Goal: Complete application form: Complete application form

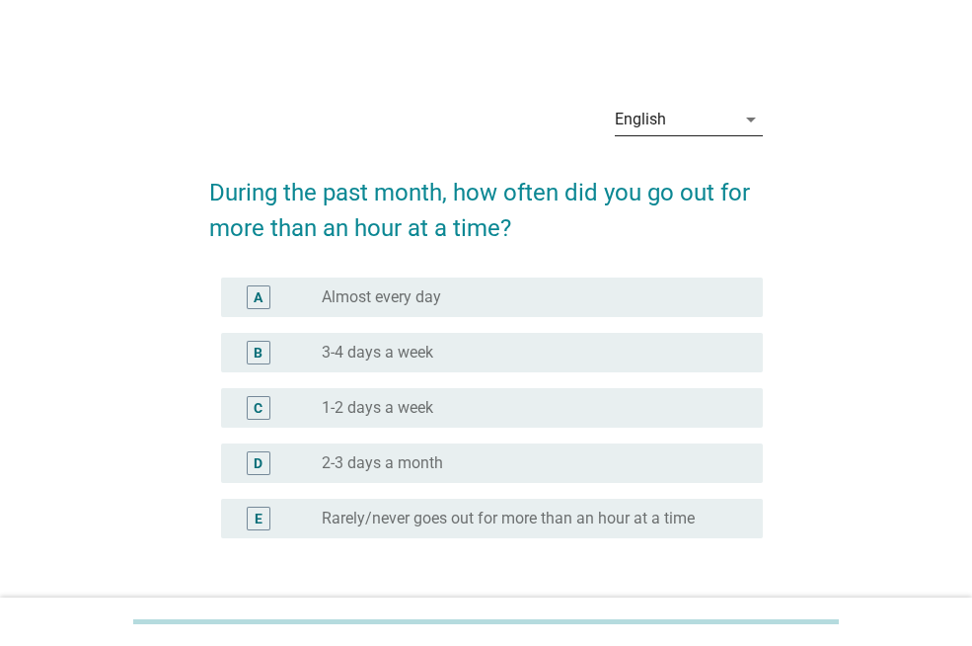
click at [662, 121] on div "English" at bounding box center [640, 120] width 51 height 18
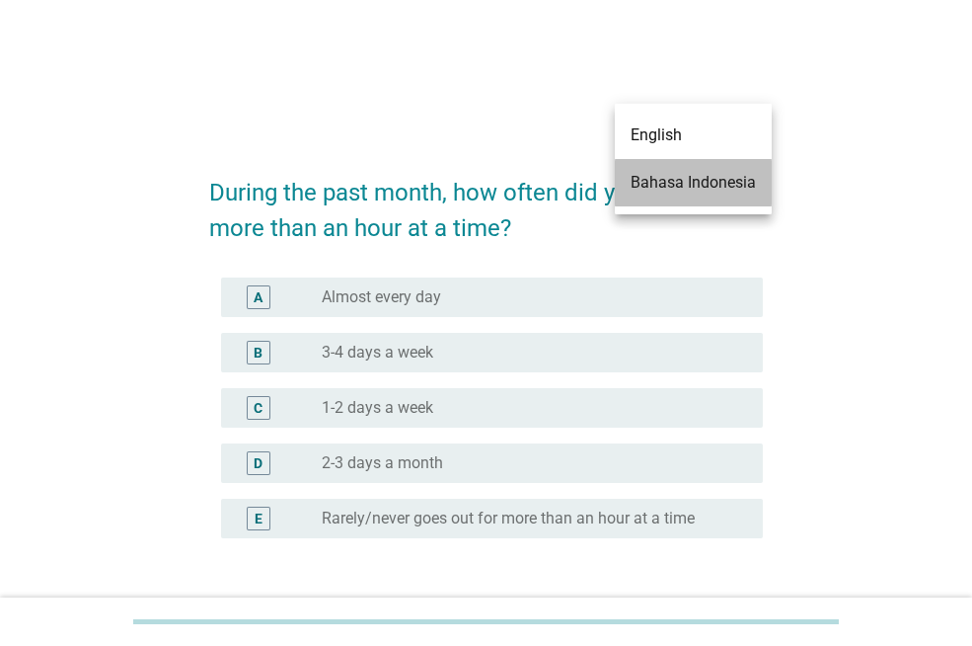
click at [681, 178] on div "Bahasa Indonesia" at bounding box center [693, 183] width 125 height 24
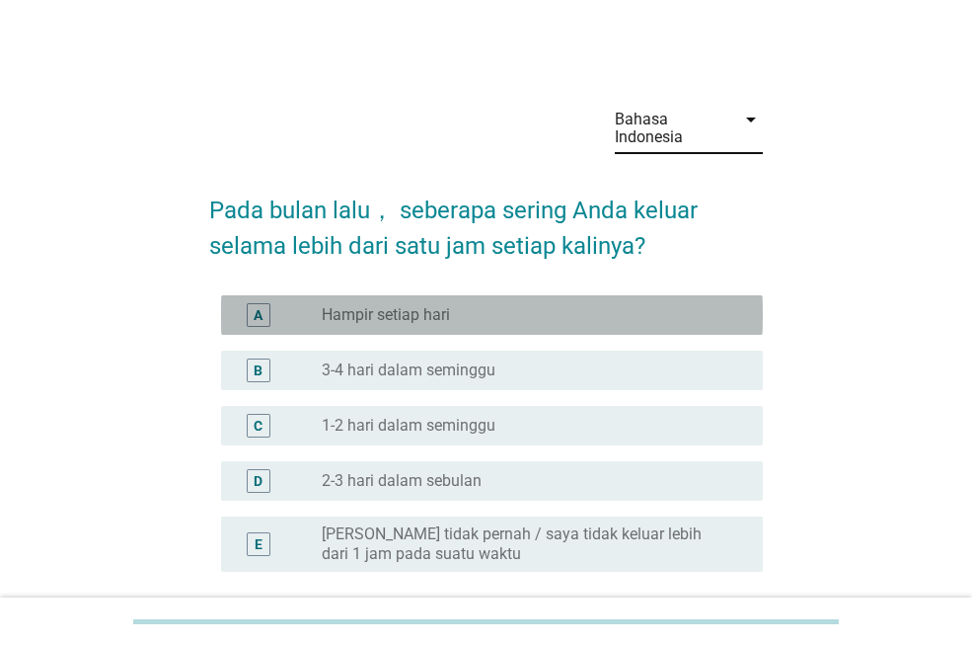
click at [448, 321] on label "Hampir setiap hari" at bounding box center [386, 315] width 128 height 20
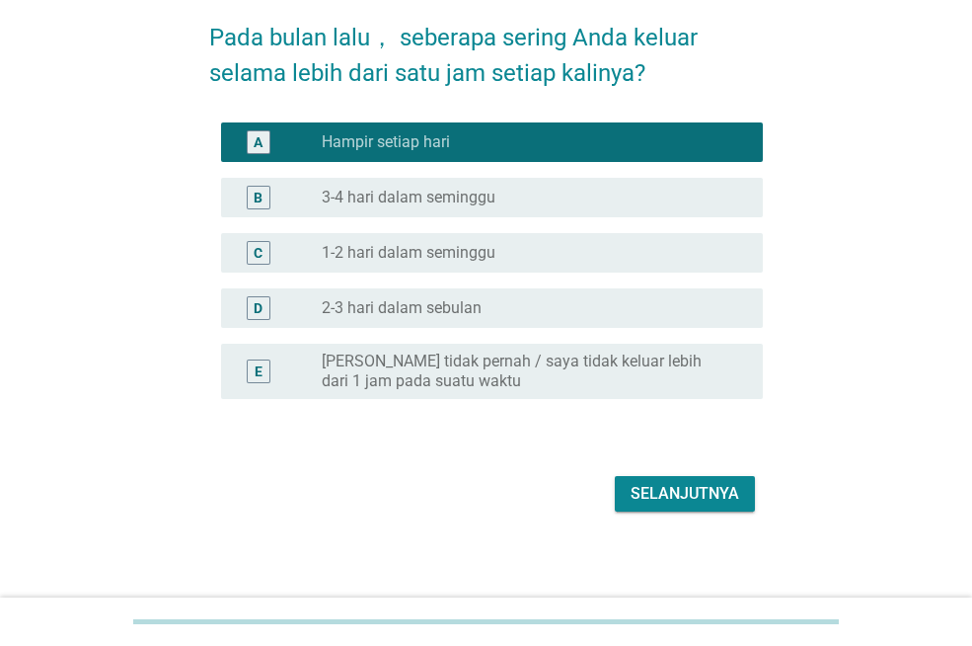
scroll to position [177, 0]
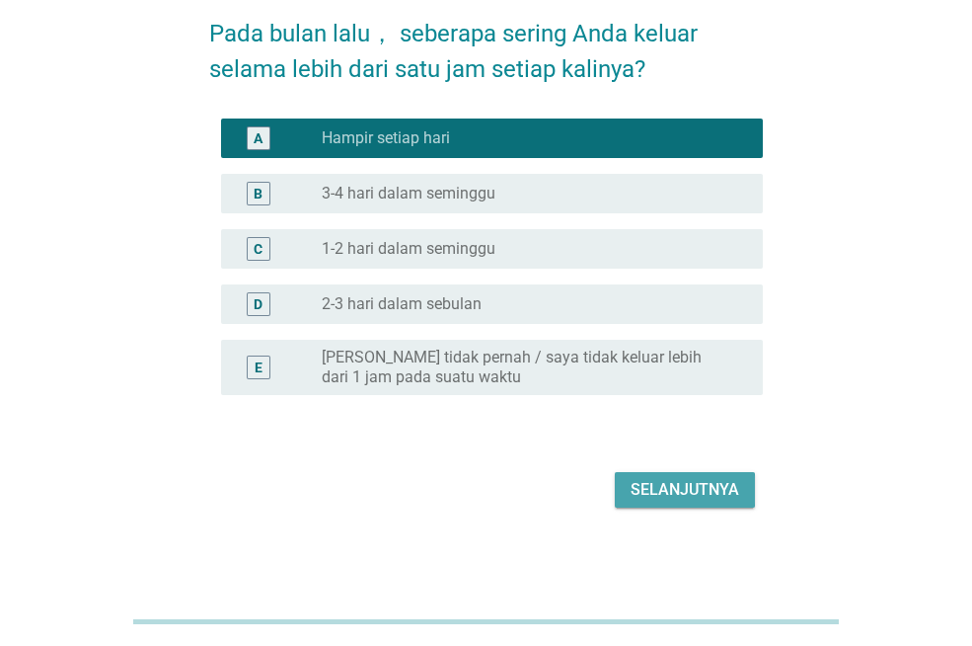
click at [670, 490] on div "Selanjutnya" at bounding box center [685, 490] width 109 height 24
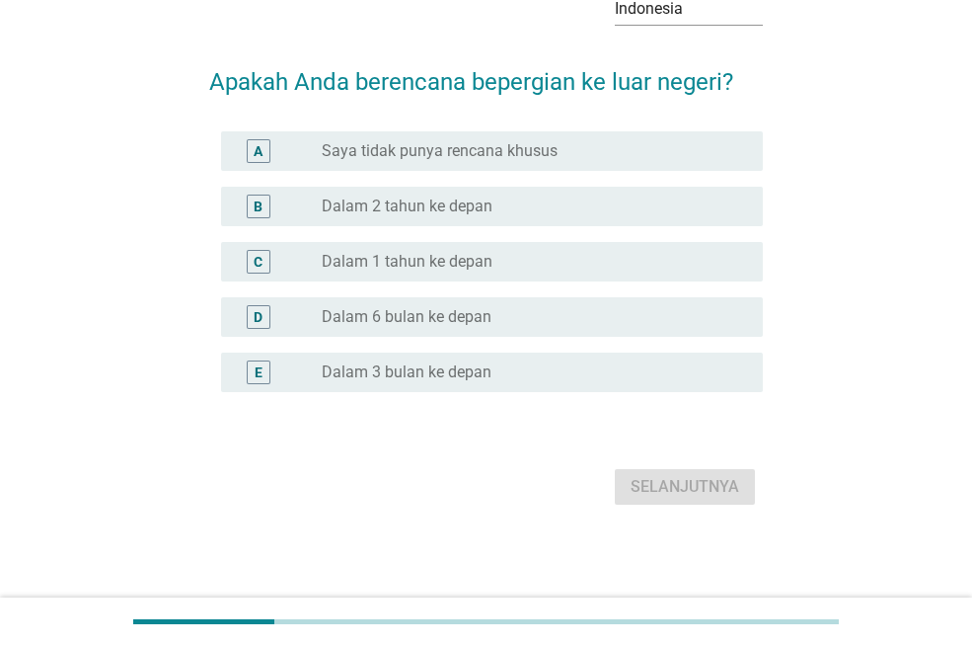
scroll to position [0, 0]
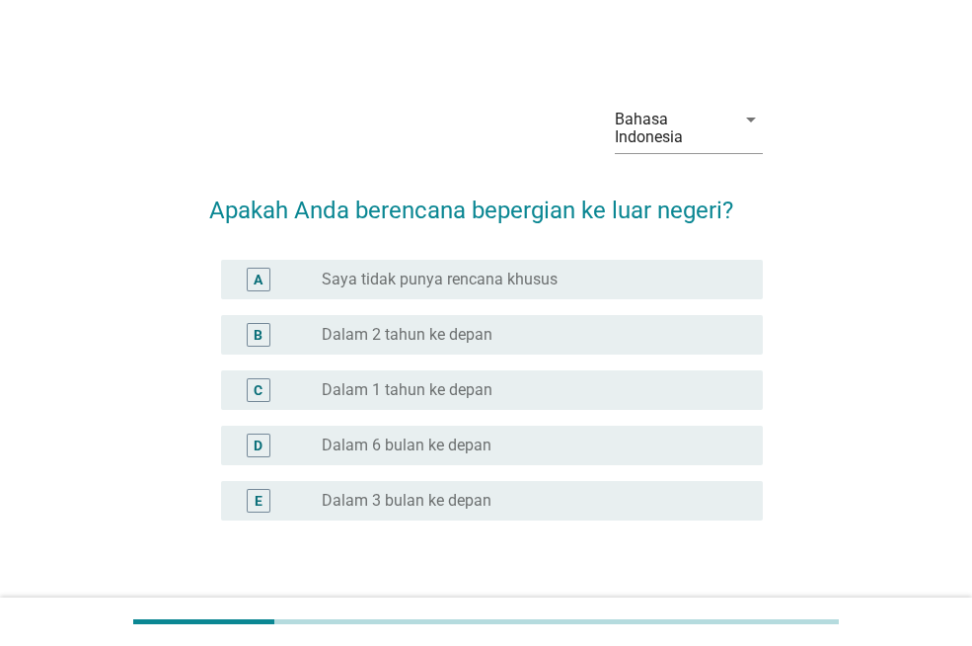
click at [540, 270] on label "Saya tidak punya rencana khusus" at bounding box center [440, 280] width 236 height 20
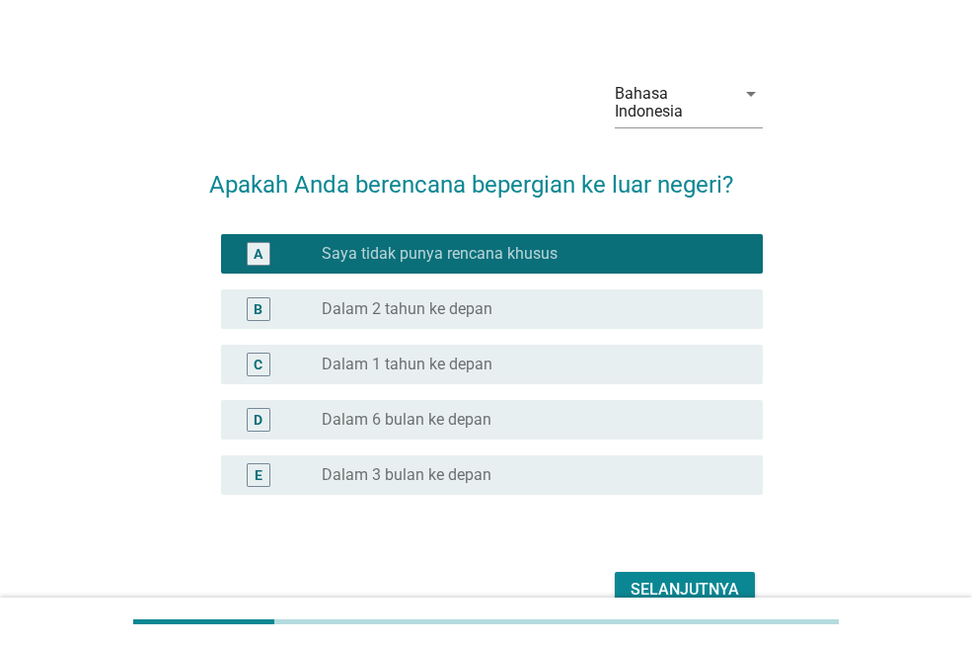
scroll to position [128, 0]
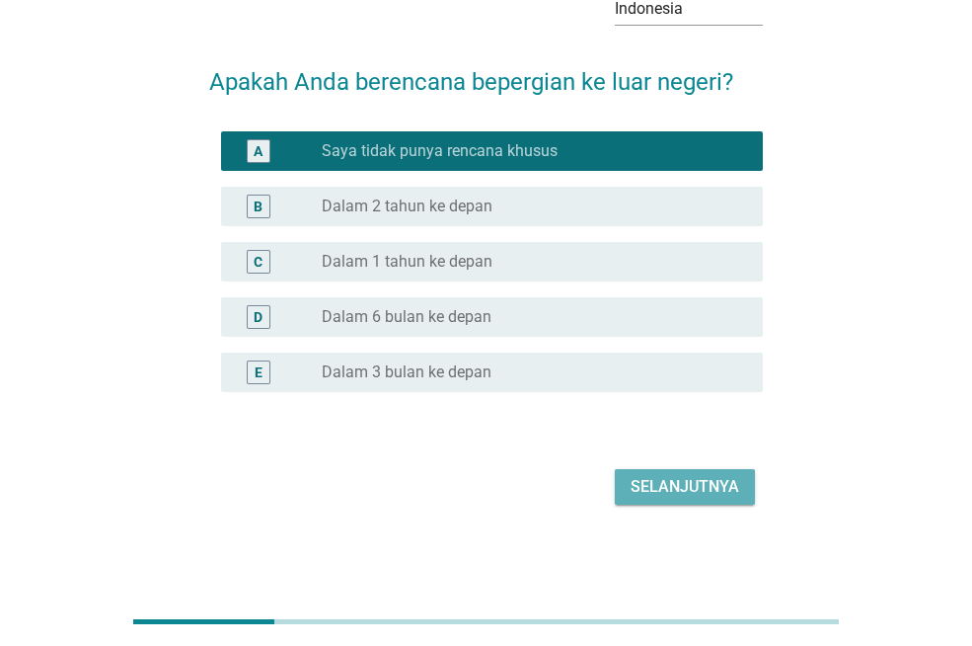
click at [716, 492] on div "Selanjutnya" at bounding box center [685, 487] width 109 height 24
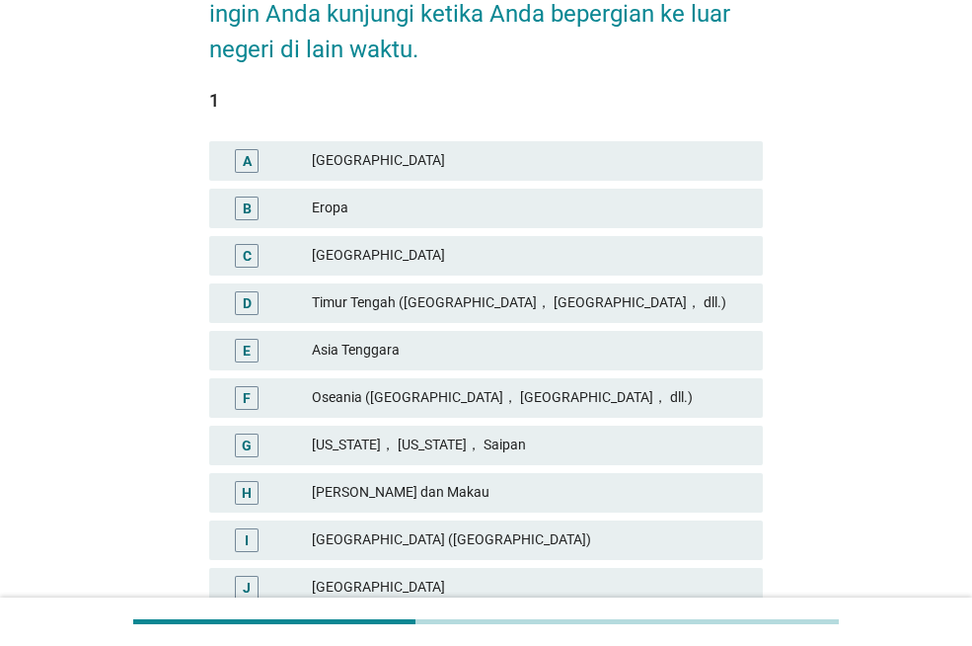
scroll to position [242, 0]
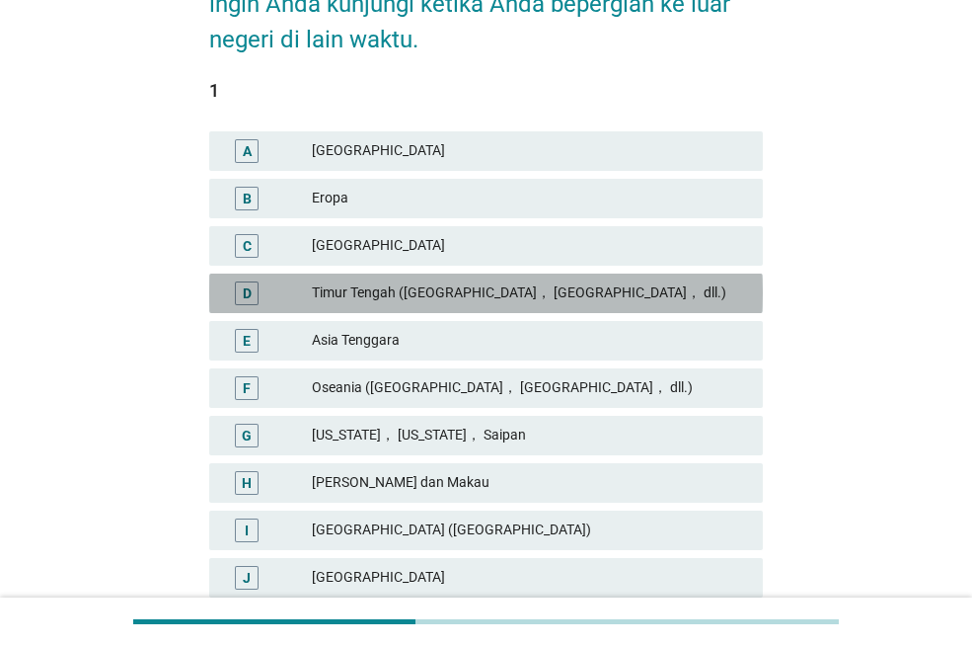
click at [625, 291] on div "Timur Tengah ([GEOGRAPHIC_DATA]， [GEOGRAPHIC_DATA]， dll.)" at bounding box center [529, 293] width 435 height 24
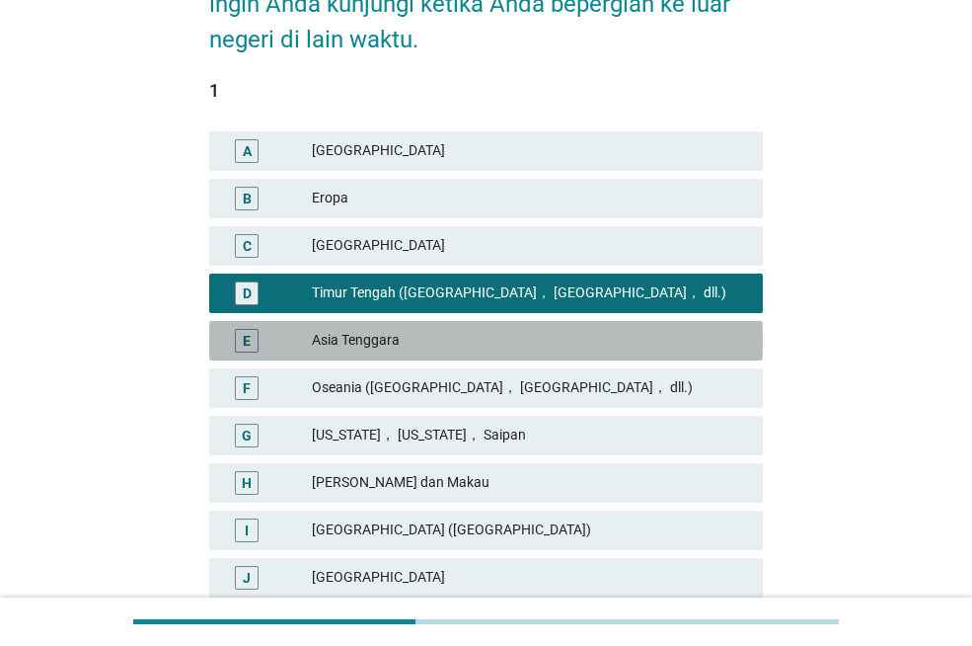
click at [583, 349] on div "Asia Tenggara" at bounding box center [529, 341] width 435 height 24
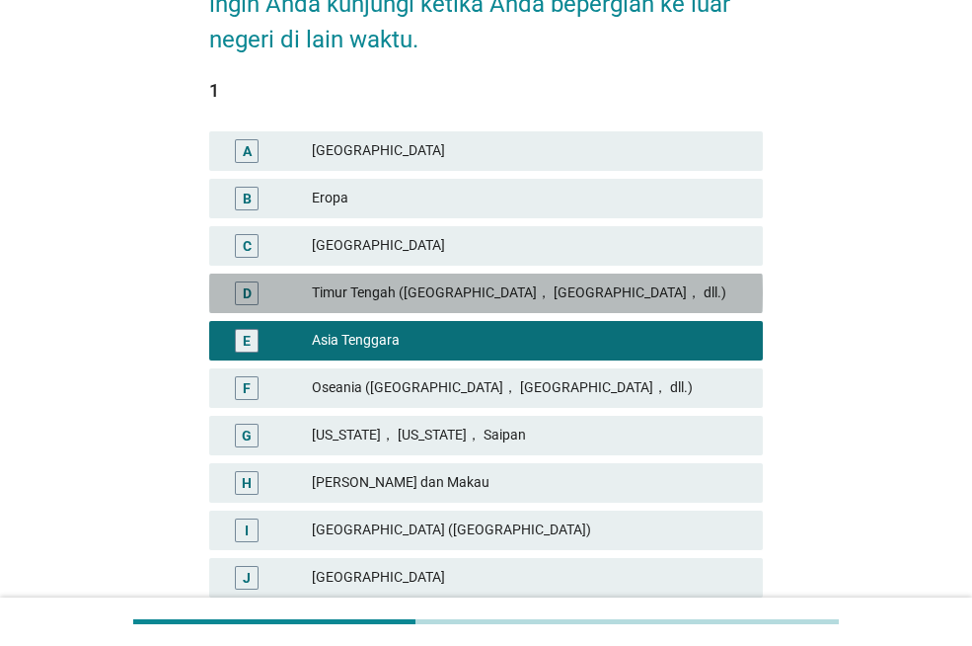
click at [577, 292] on div "Timur Tengah ([GEOGRAPHIC_DATA]， [GEOGRAPHIC_DATA]， dll.)" at bounding box center [529, 293] width 435 height 24
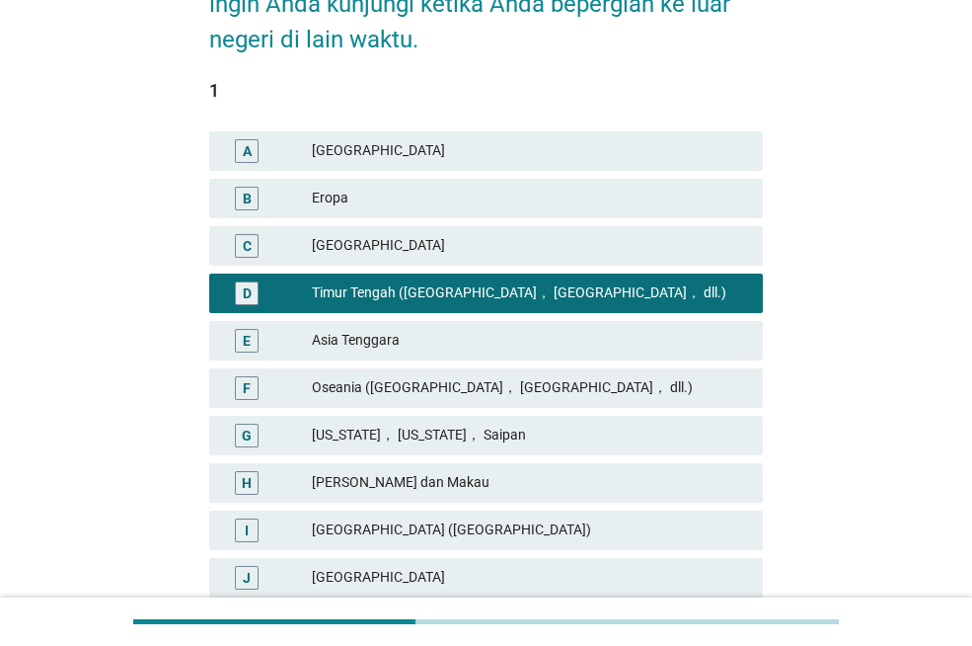
click at [489, 347] on div "Asia Tenggara" at bounding box center [529, 341] width 435 height 24
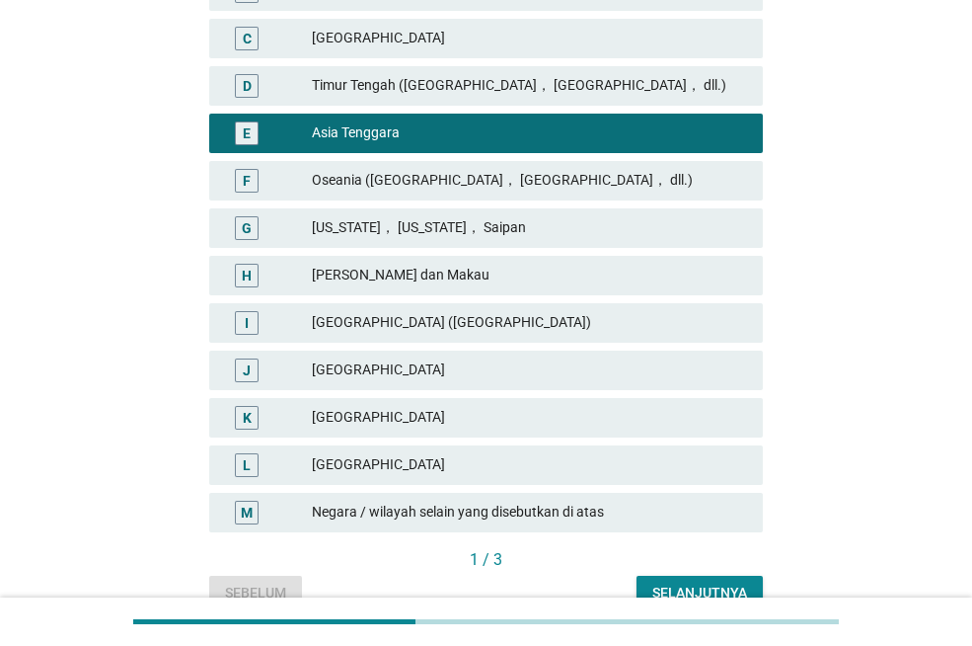
scroll to position [550, 0]
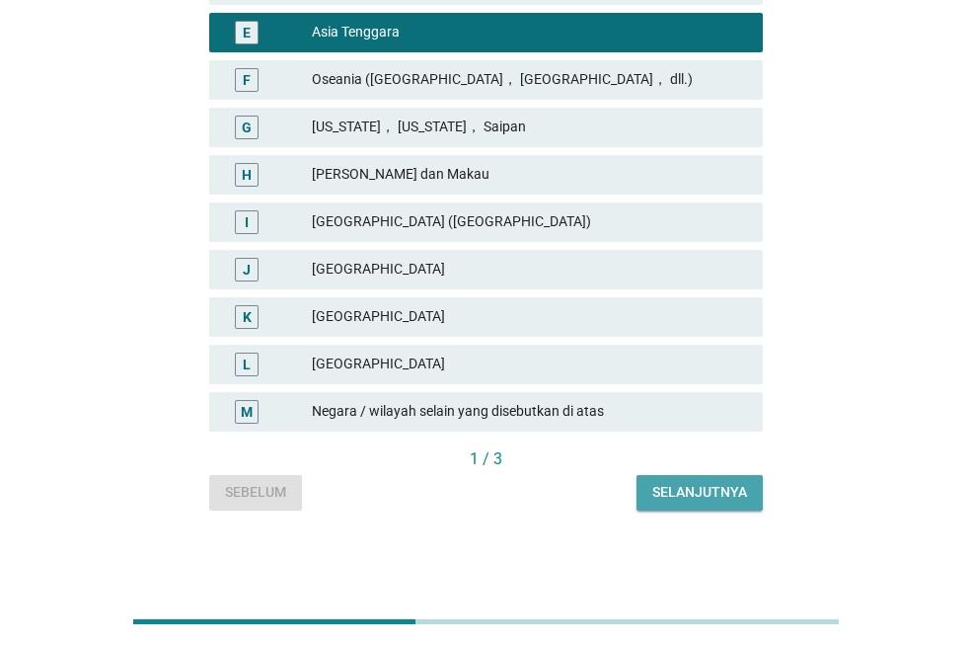
click at [706, 494] on div "Selanjutnya" at bounding box center [700, 492] width 95 height 21
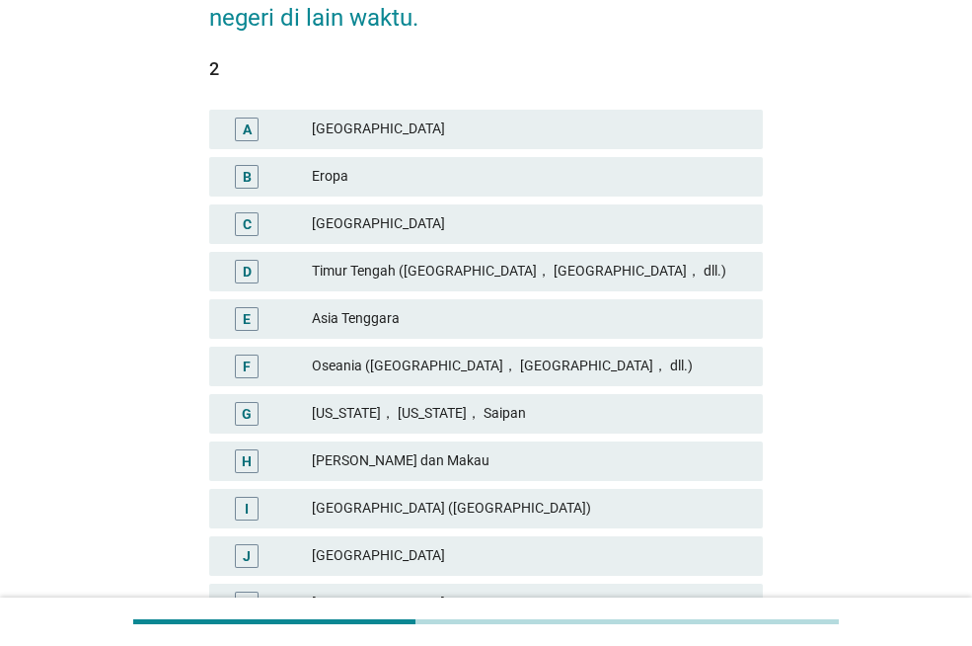
scroll to position [266, 0]
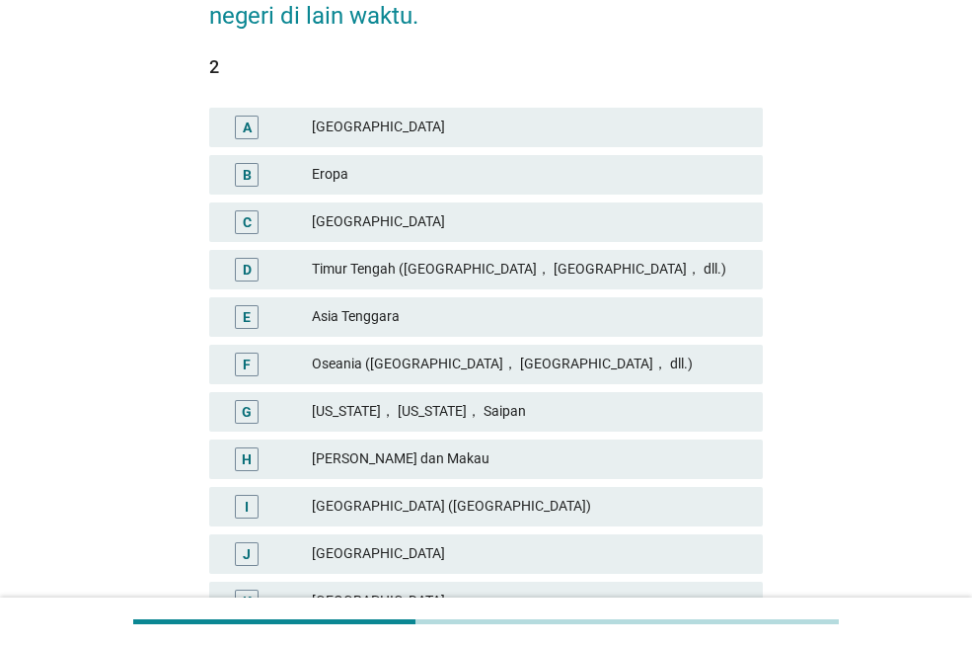
click at [359, 273] on div "Timur Tengah ([GEOGRAPHIC_DATA]， [GEOGRAPHIC_DATA]， dll.)" at bounding box center [529, 270] width 435 height 24
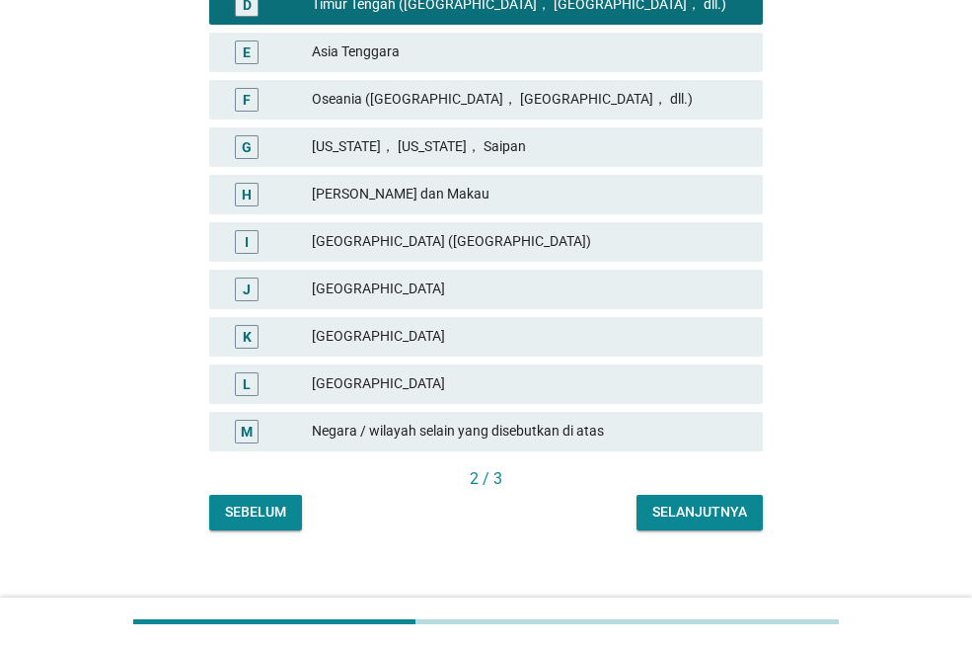
scroll to position [550, 0]
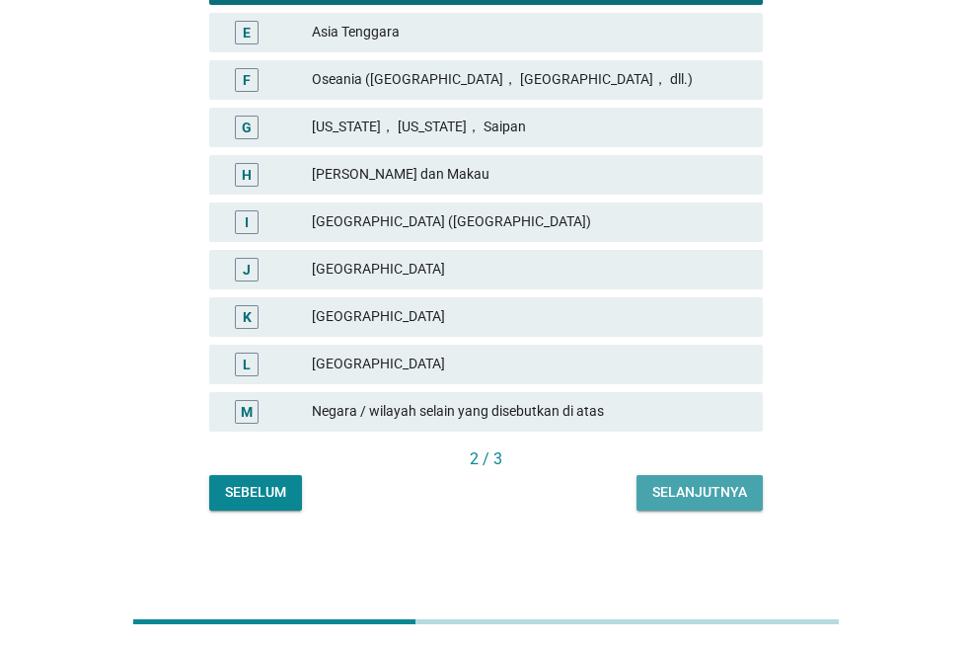
click at [714, 496] on div "Selanjutnya" at bounding box center [700, 492] width 95 height 21
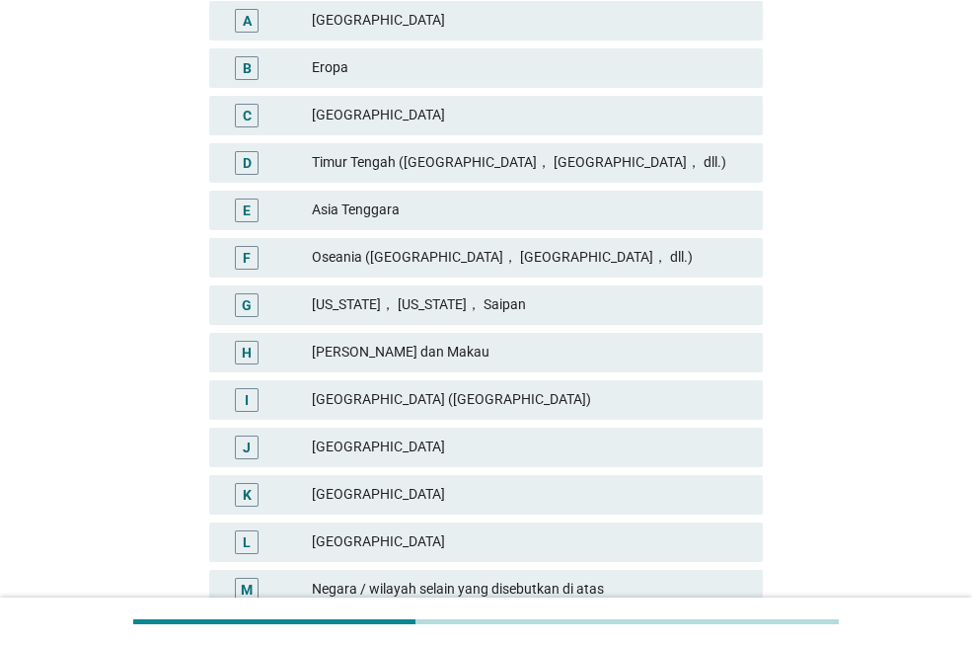
scroll to position [374, 0]
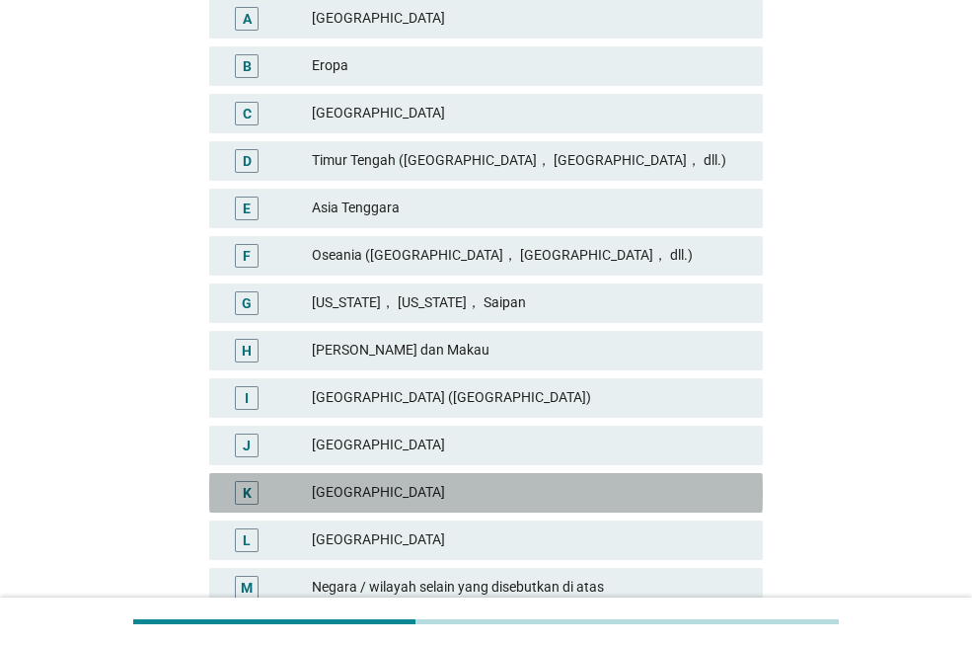
click at [635, 502] on div "[GEOGRAPHIC_DATA]" at bounding box center [529, 493] width 435 height 24
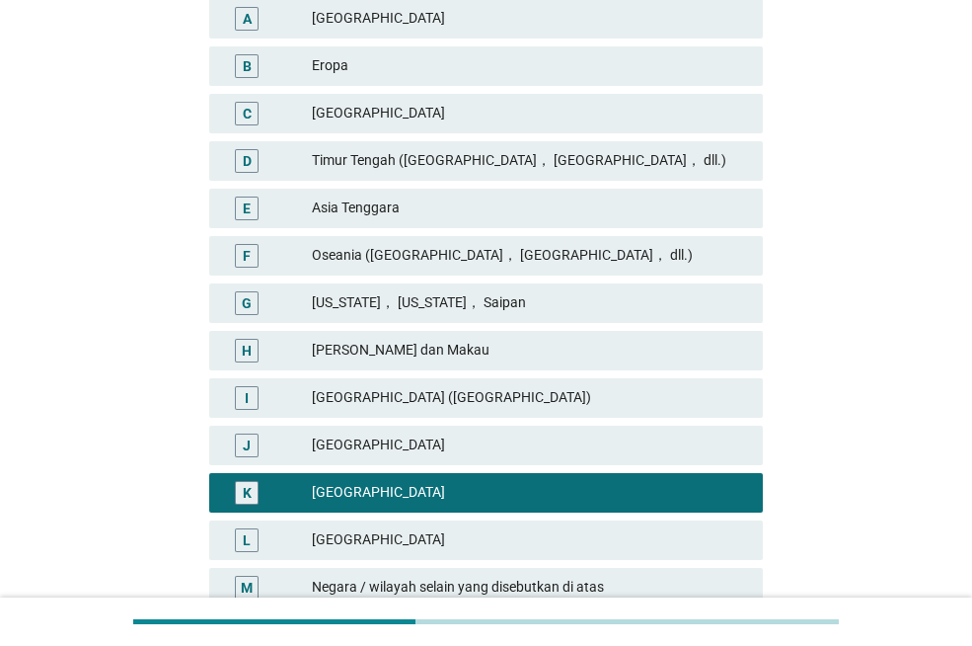
scroll to position [550, 0]
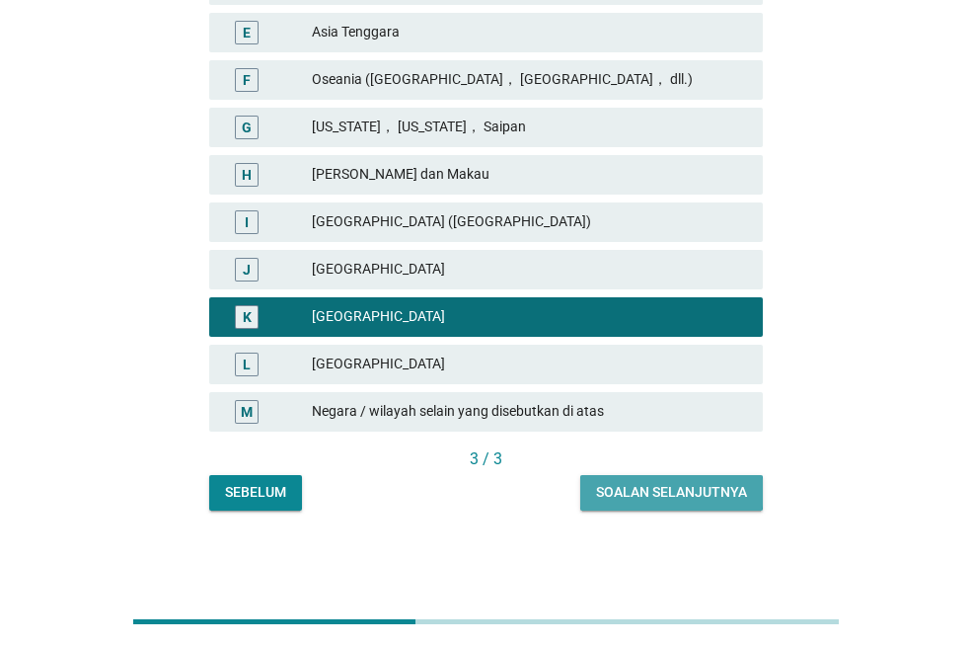
click at [706, 481] on button "Soalan selanjutnya" at bounding box center [672, 493] width 183 height 36
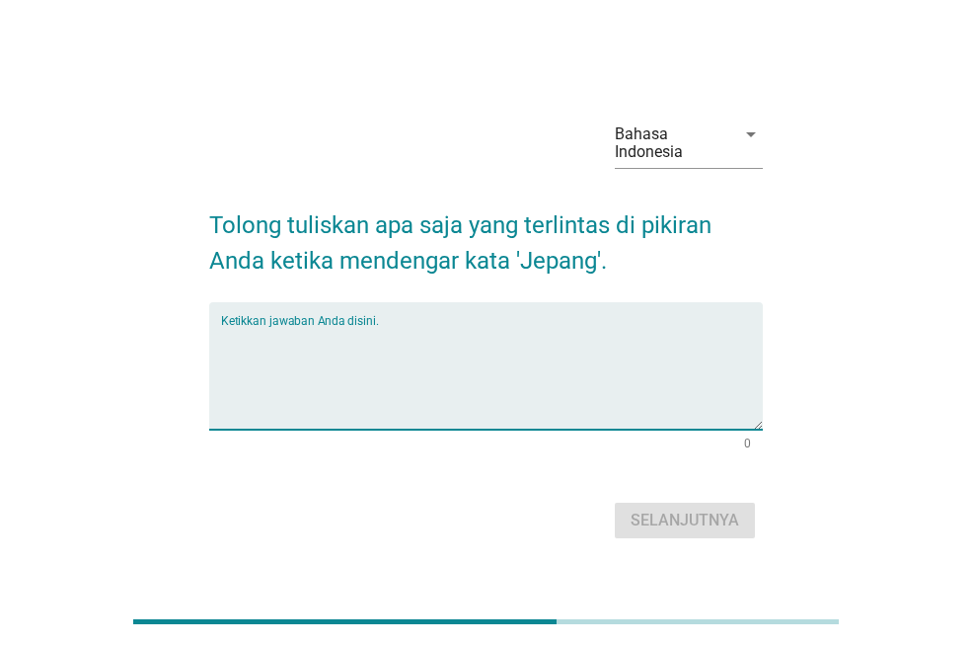
click at [634, 421] on textarea "Ketikkan jawaban Anda disini." at bounding box center [492, 378] width 542 height 104
type textarea "d"
type textarea "bersih"
click at [691, 503] on button "Selanjutnya" at bounding box center [685, 521] width 140 height 36
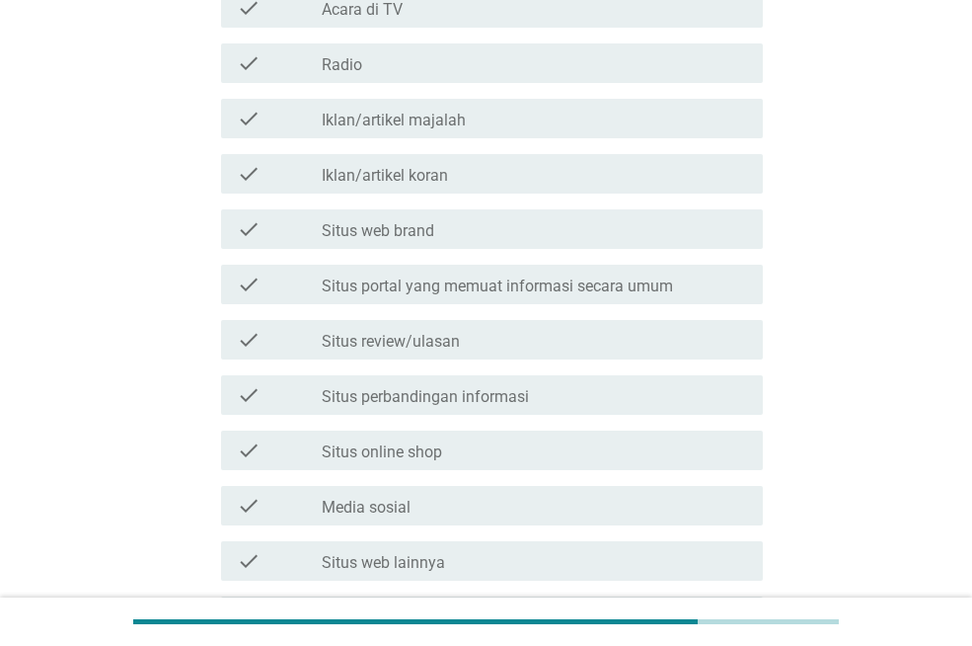
scroll to position [465, 0]
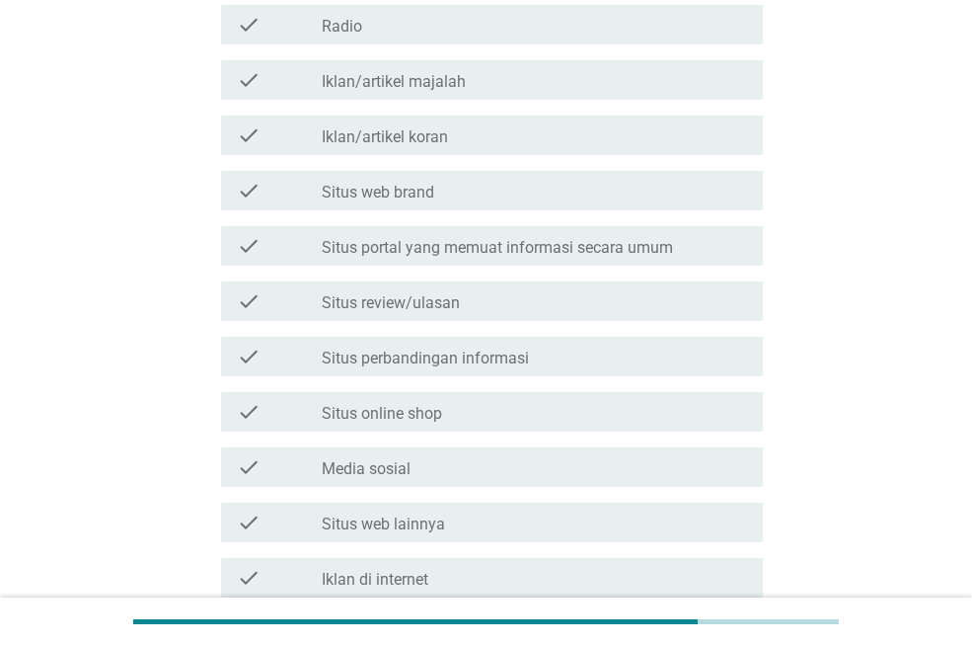
click at [525, 299] on div "check_box_outline_blank Situs review/ulasan" at bounding box center [535, 301] width 426 height 24
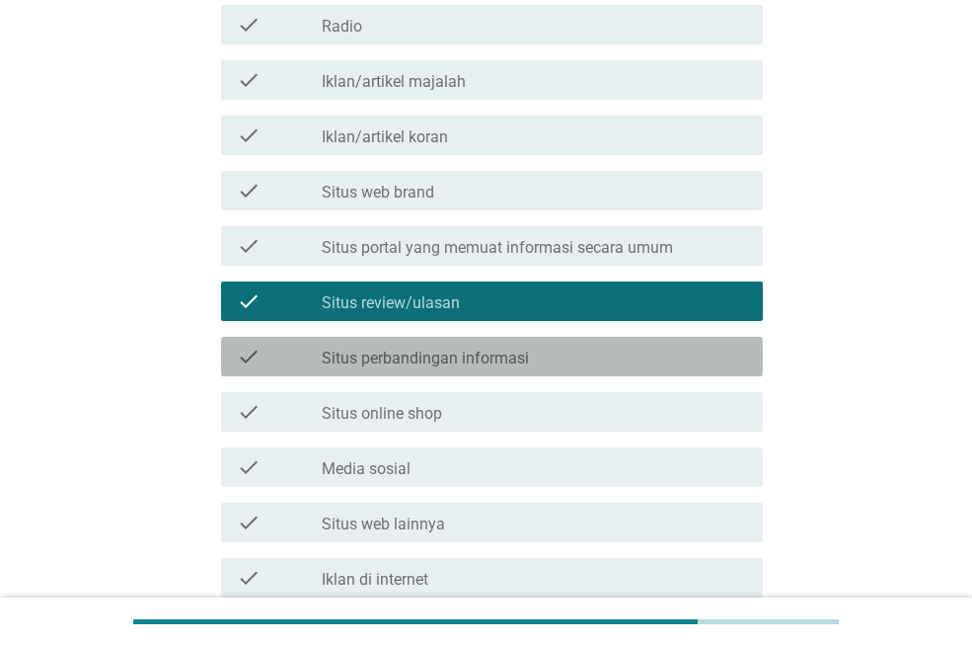
click at [521, 365] on label "Situs perbandingan informasi" at bounding box center [425, 359] width 207 height 20
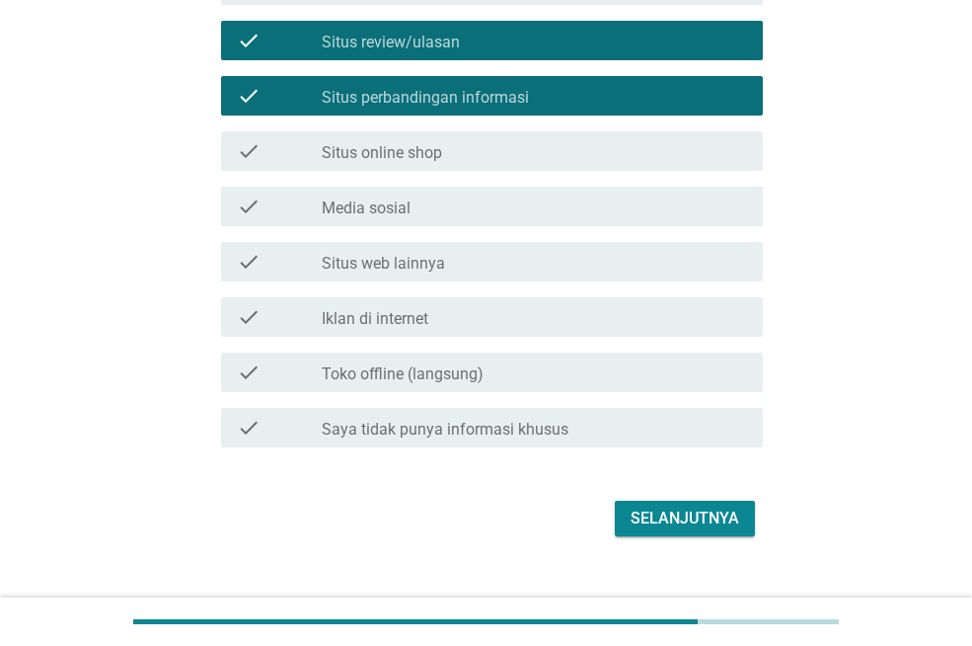
scroll to position [737, 0]
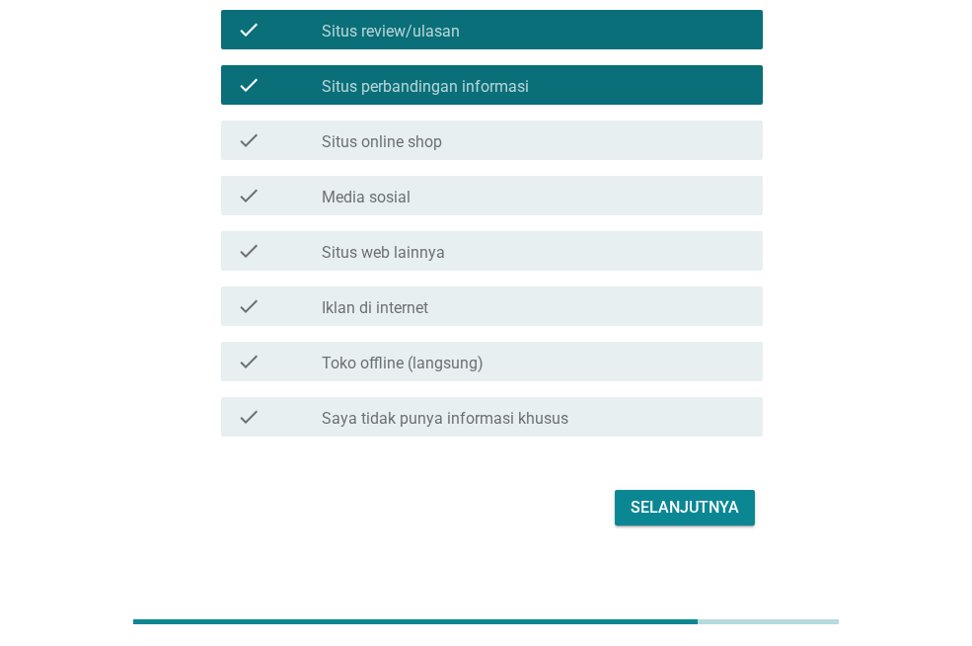
click at [428, 314] on label "Iklan di internet" at bounding box center [375, 308] width 107 height 20
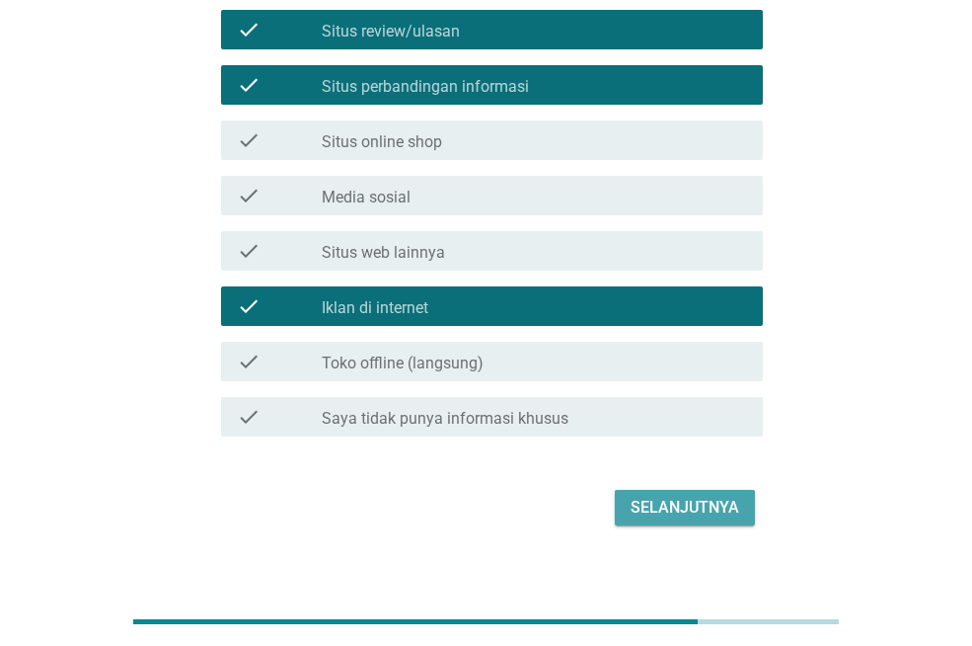
click at [676, 504] on div "Selanjutnya" at bounding box center [685, 508] width 109 height 24
